Goal: Task Accomplishment & Management: Manage account settings

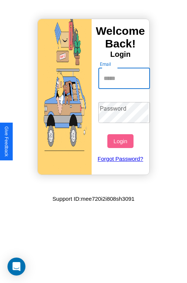
click at [125, 78] on input "Email" at bounding box center [124, 78] width 52 height 21
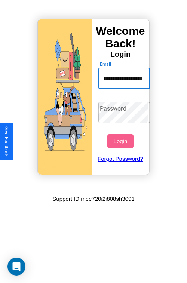
scroll to position [0, 18]
type input "**********"
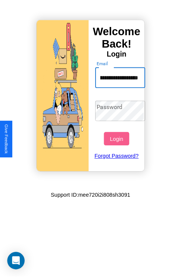
scroll to position [0, 0]
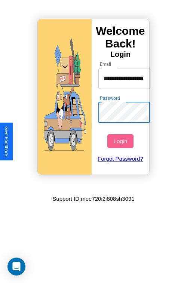
click at [121, 141] on button "Login" at bounding box center [120, 141] width 26 height 14
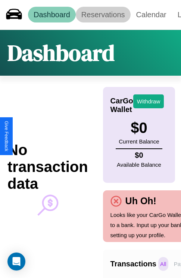
click at [103, 15] on link "Reservations" at bounding box center [103, 15] width 55 height 16
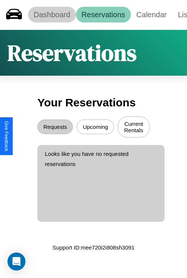
click at [52, 15] on link "Dashboard" at bounding box center [52, 15] width 48 height 16
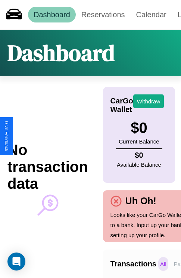
scroll to position [0, 55]
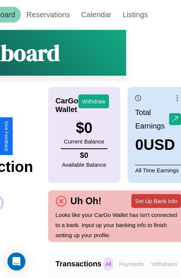
click at [156, 201] on button "Set Up Bank Info" at bounding box center [157, 201] width 50 height 14
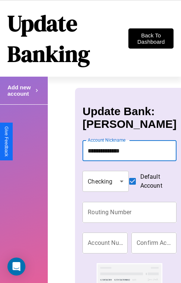
type input "**********"
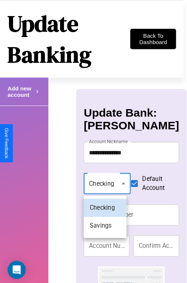
click at [104, 183] on div at bounding box center [93, 141] width 187 height 283
